Goal: Learn about a topic

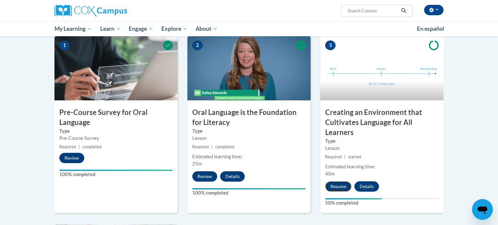
click at [340, 184] on button "Resume" at bounding box center [338, 187] width 26 height 10
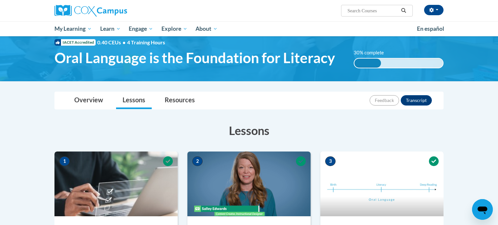
scroll to position [101, 0]
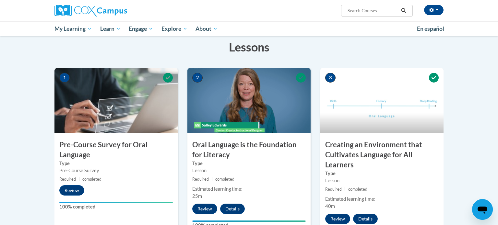
click at [388, 51] on h3 "Lessons" at bounding box center [248, 47] width 389 height 16
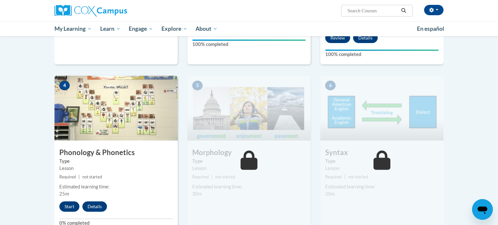
scroll to position [306, 0]
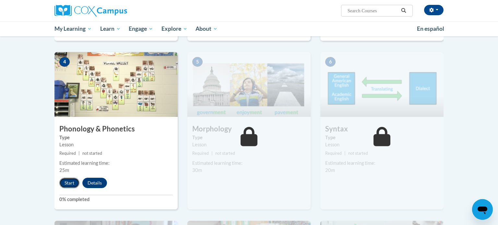
click at [65, 183] on button "Start" at bounding box center [69, 183] width 20 height 10
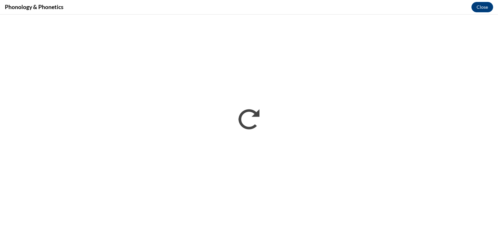
scroll to position [0, 0]
